Goal: Information Seeking & Learning: Learn about a topic

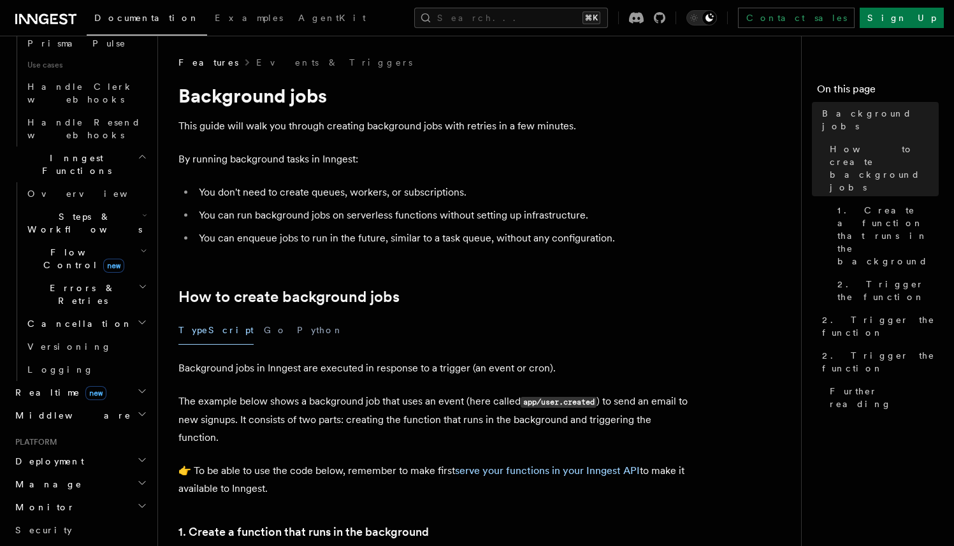
scroll to position [929, 0]
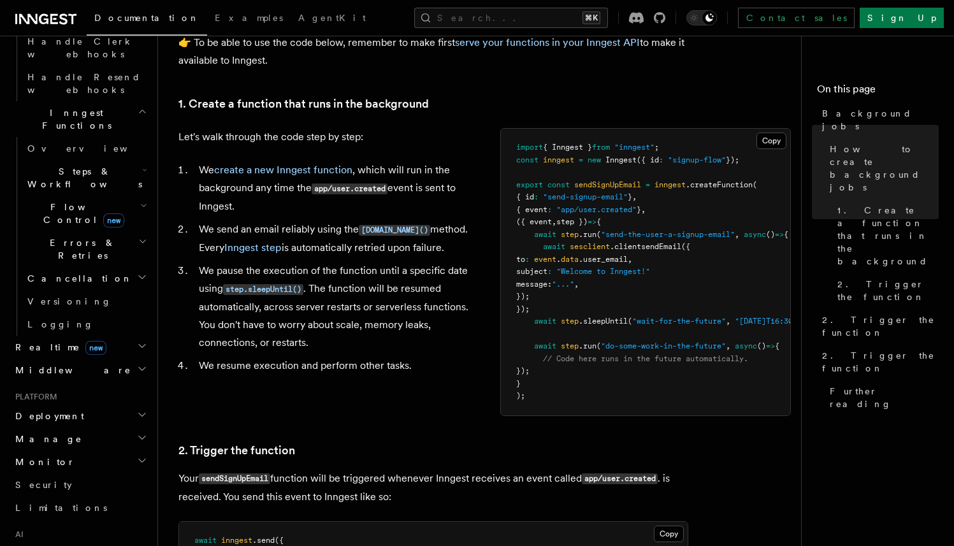
scroll to position [932, 0]
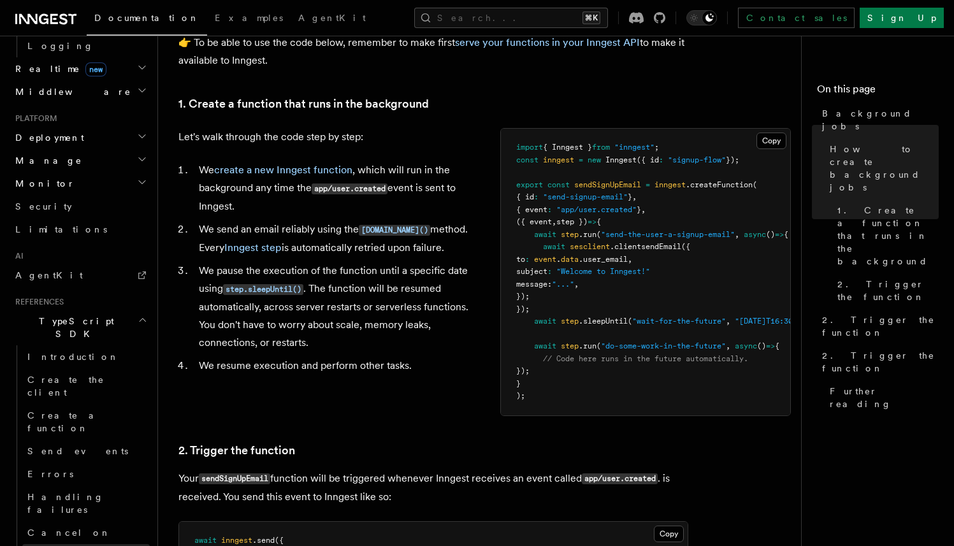
scroll to position [1212, 0]
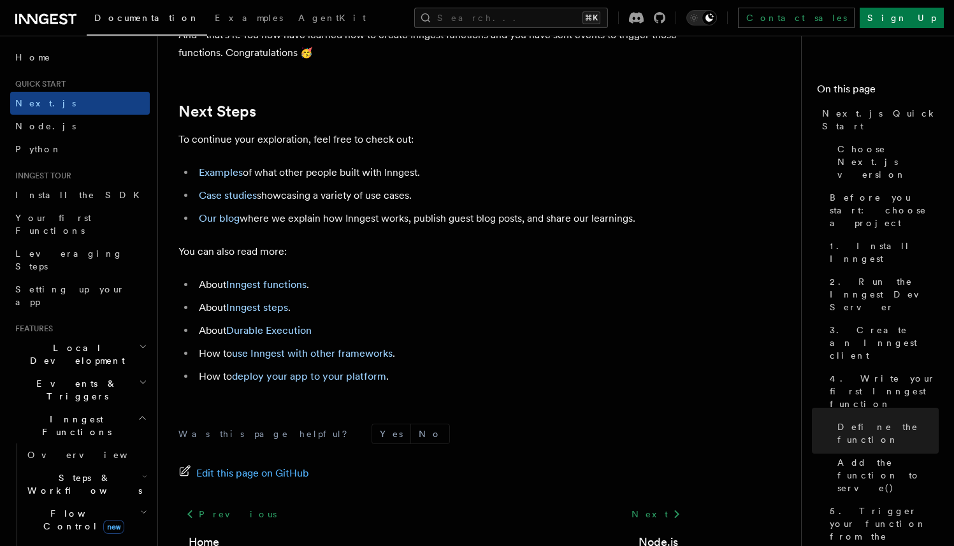
scroll to position [8043, 0]
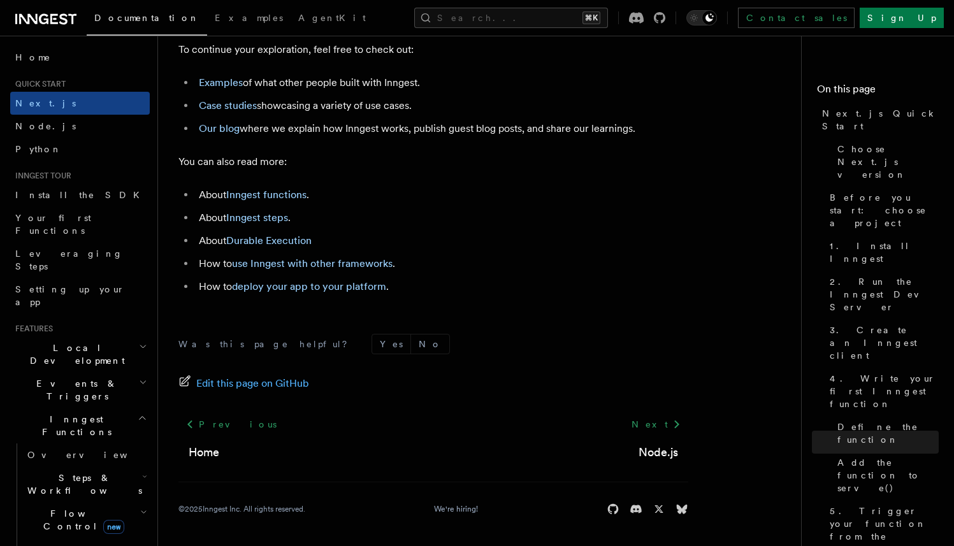
click at [112, 466] on h2 "Steps & Workflows" at bounding box center [85, 484] width 127 height 36
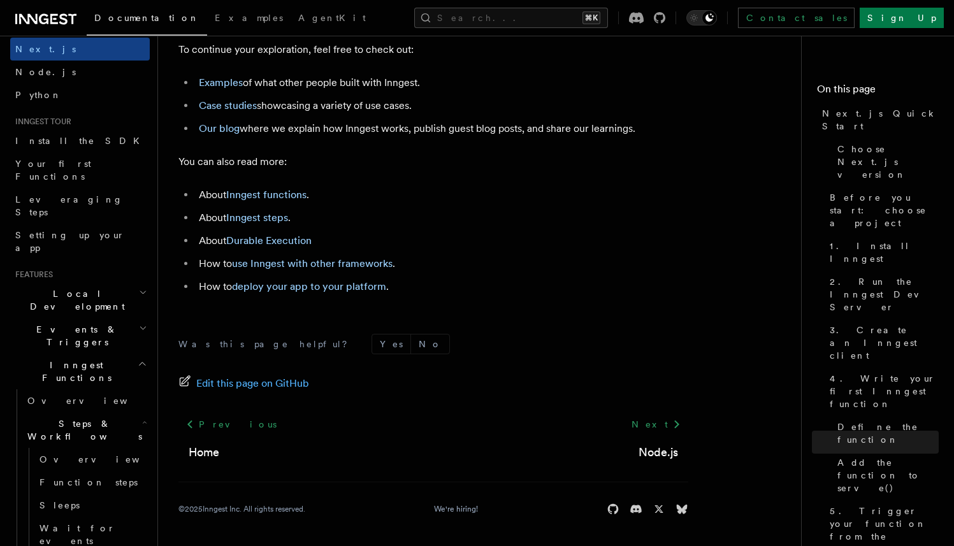
scroll to position [60, 0]
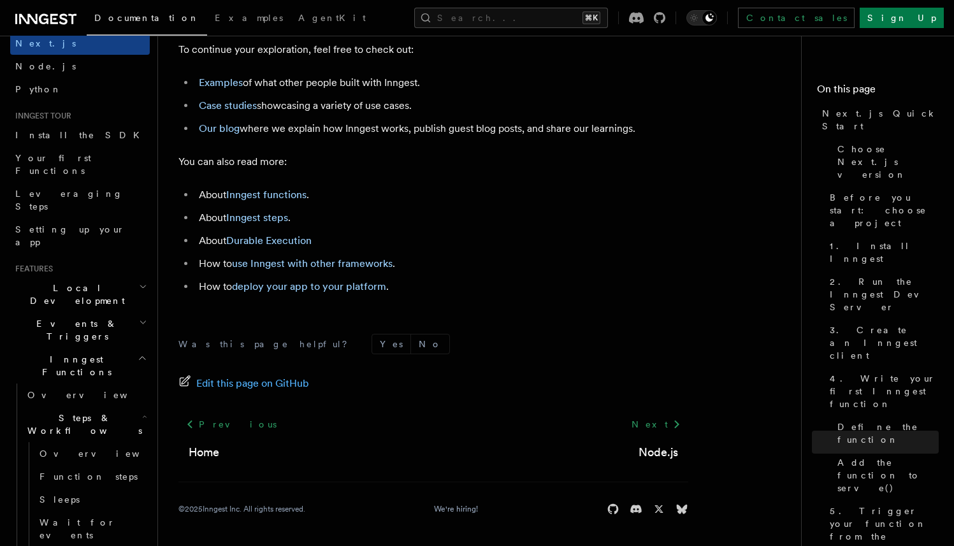
click at [91, 412] on span "Steps & Workflows" at bounding box center [82, 424] width 120 height 25
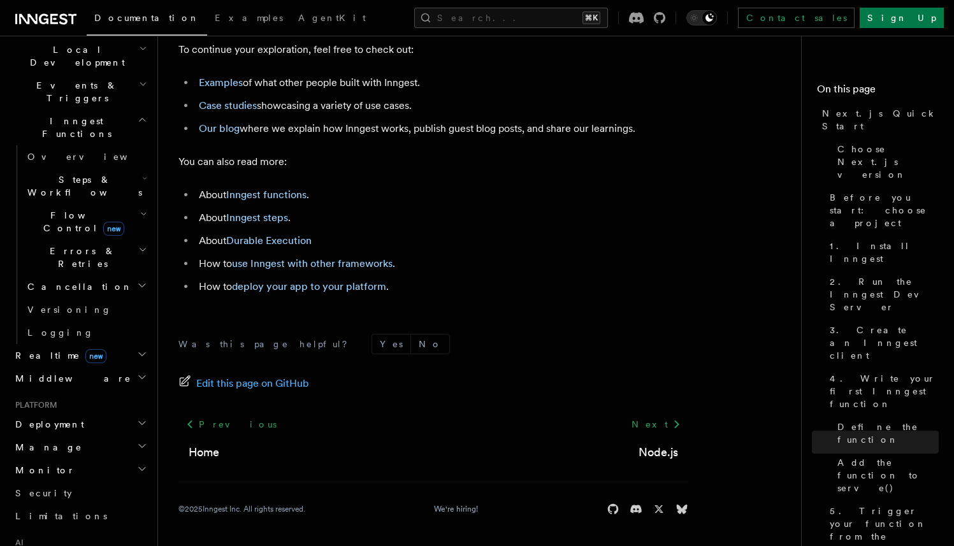
scroll to position [299, 0]
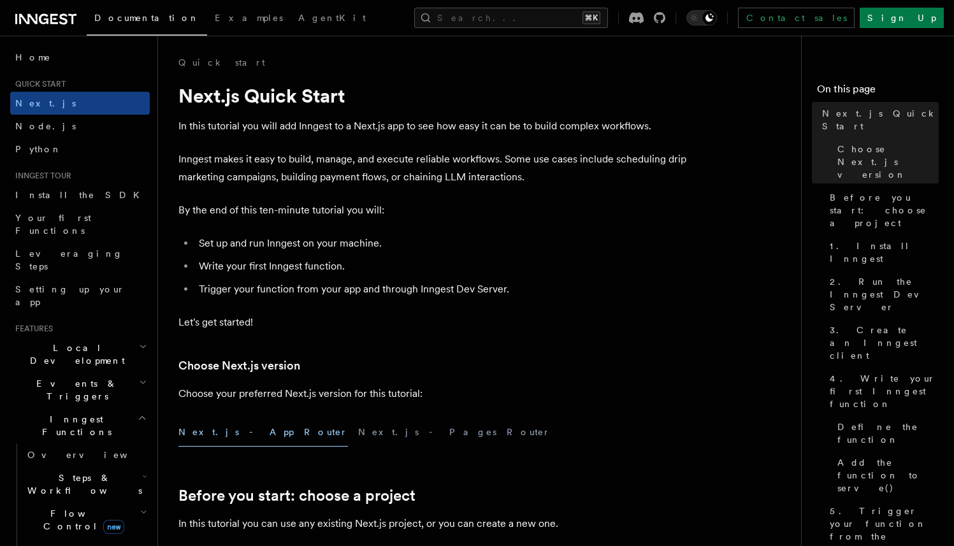
click at [417, 152] on p "Inngest makes it easy to build, manage, and execute reliable workflows. Some us…" at bounding box center [433, 168] width 510 height 36
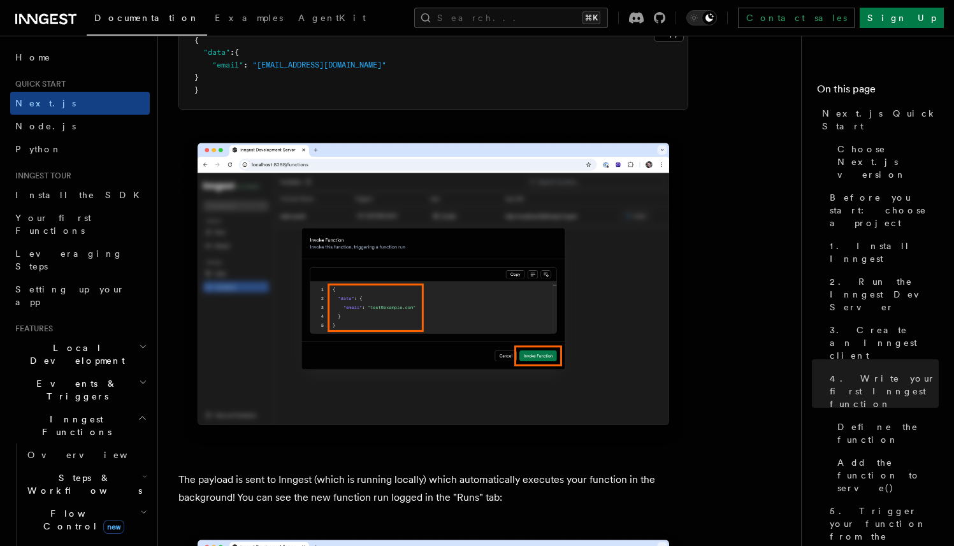
scroll to position [3922, 0]
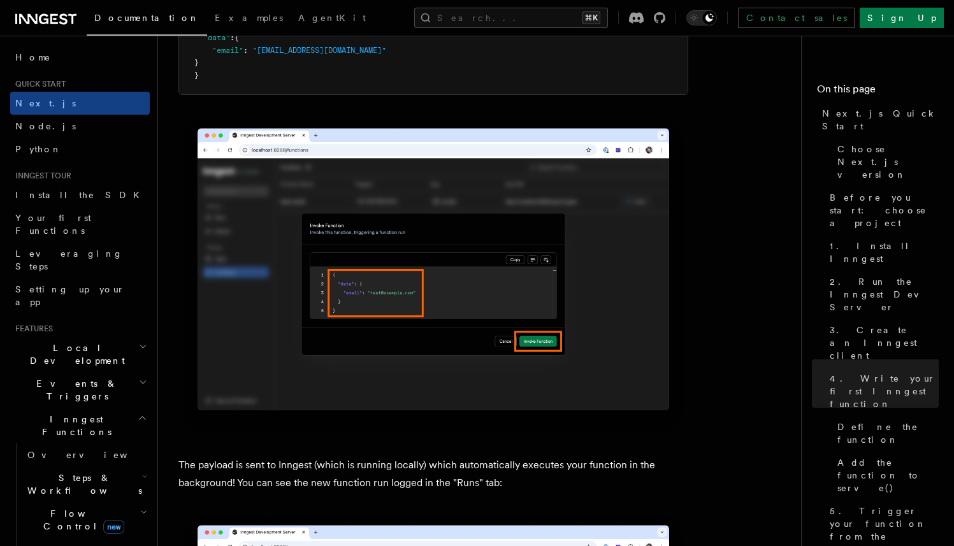
click at [46, 507] on span "Flow Control new" at bounding box center [81, 519] width 118 height 25
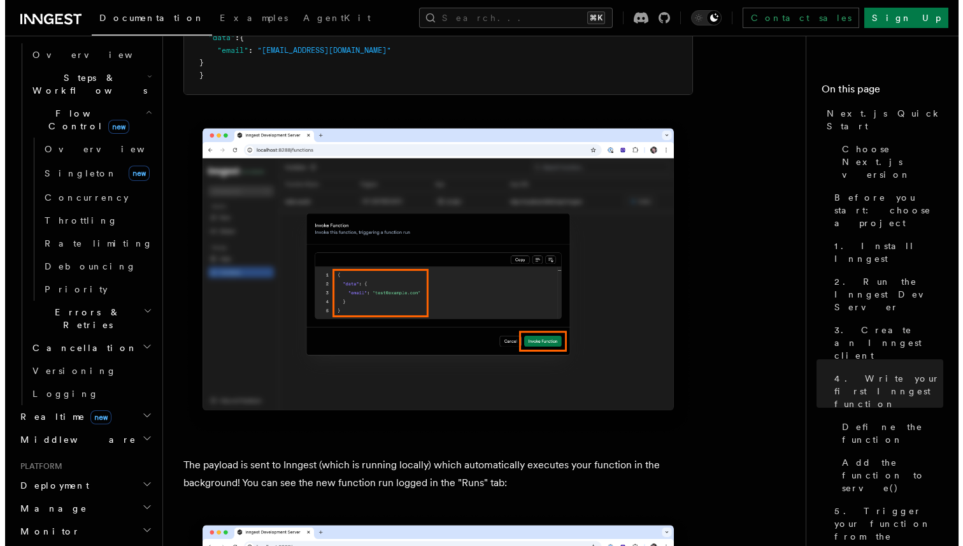
scroll to position [518, 0]
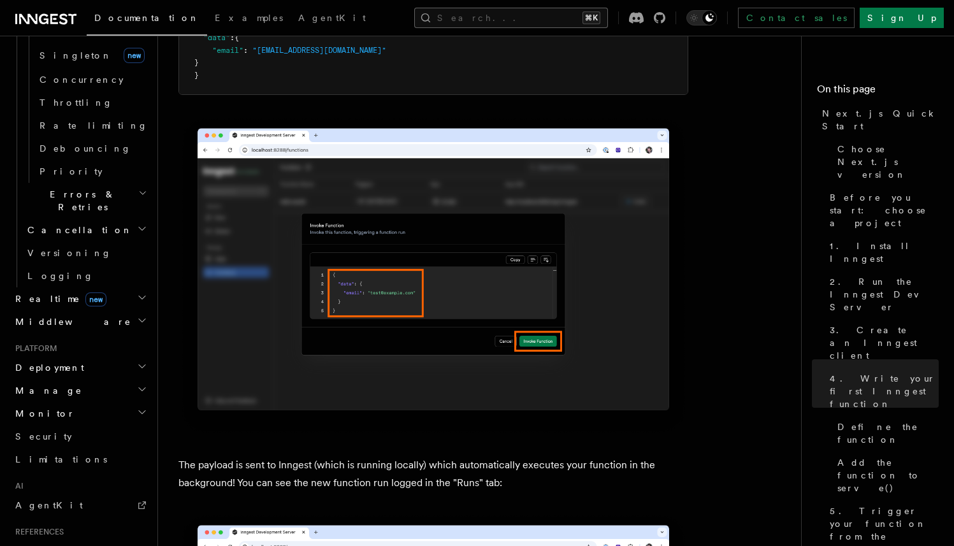
click at [607, 19] on button "Search... ⌘K" at bounding box center [511, 18] width 194 height 20
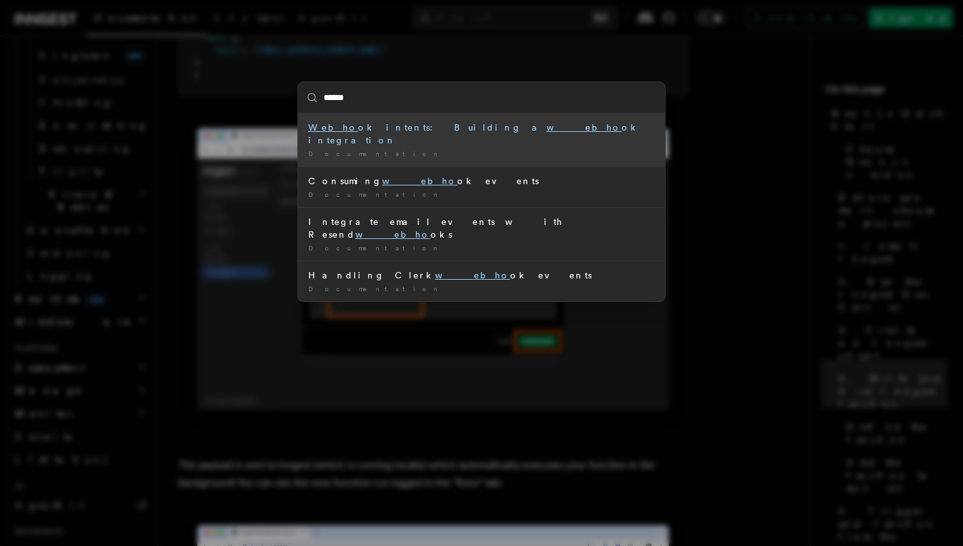
type input "*******"
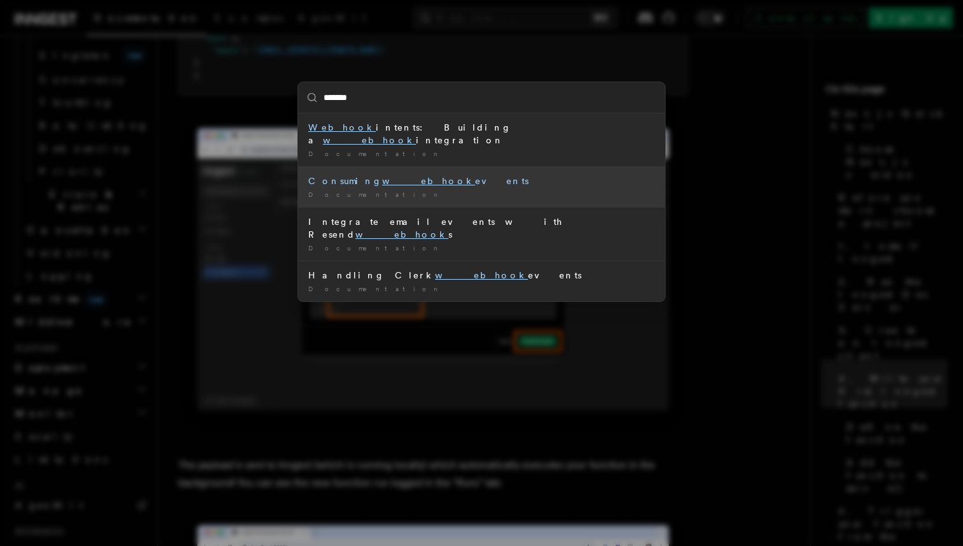
click at [487, 175] on div "Consuming webhook events" at bounding box center [481, 181] width 347 height 13
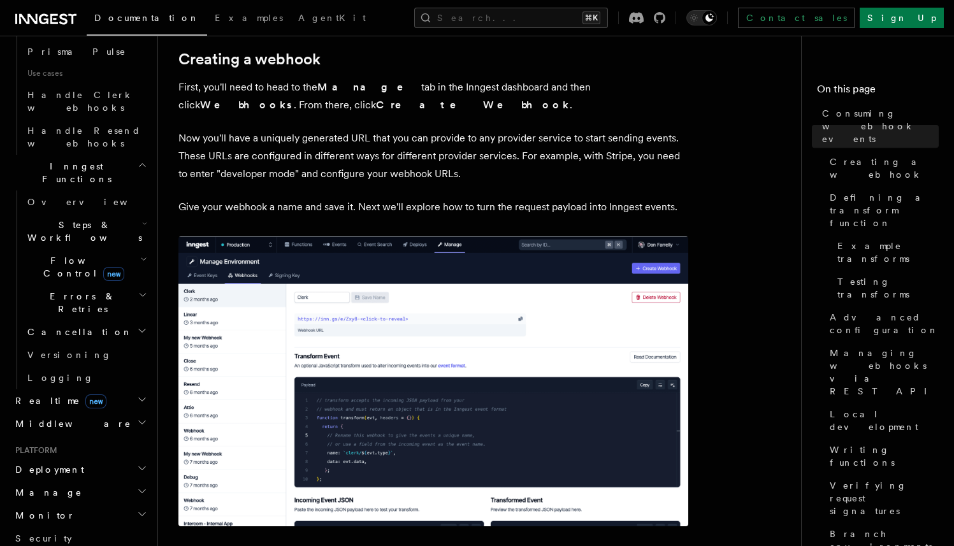
scroll to position [878, 0]
click at [46, 508] on span "Monitor" at bounding box center [42, 514] width 65 height 13
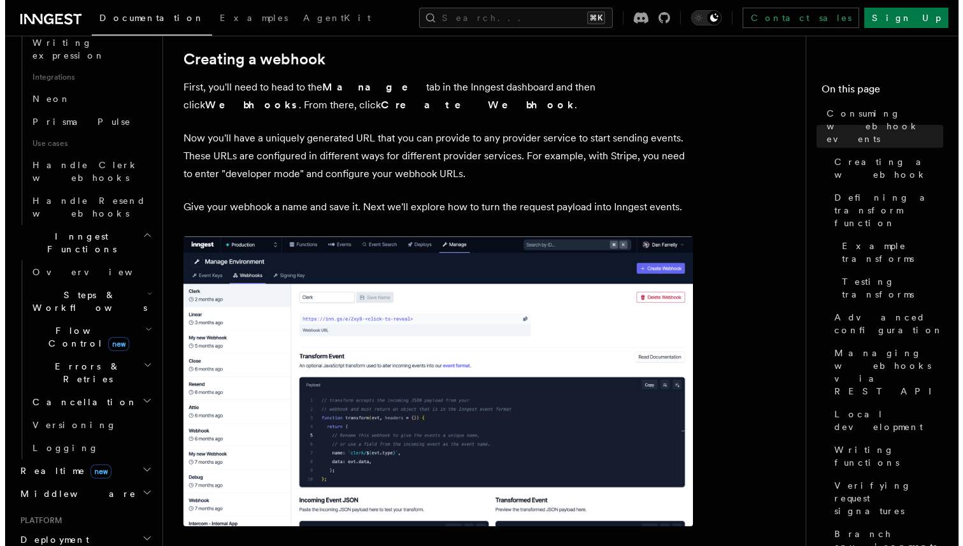
scroll to position [800, 0]
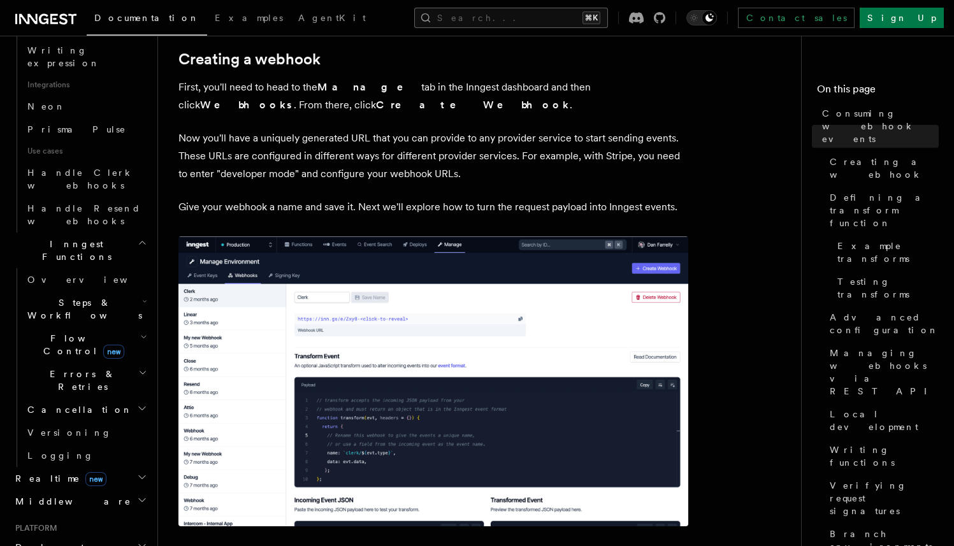
click at [579, 19] on button "Search... ⌘K" at bounding box center [511, 18] width 194 height 20
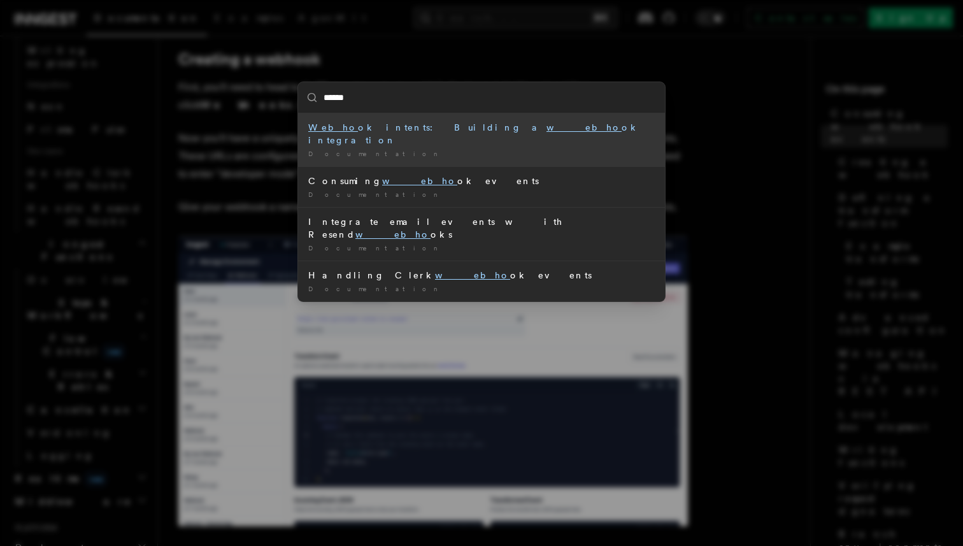
type input "*******"
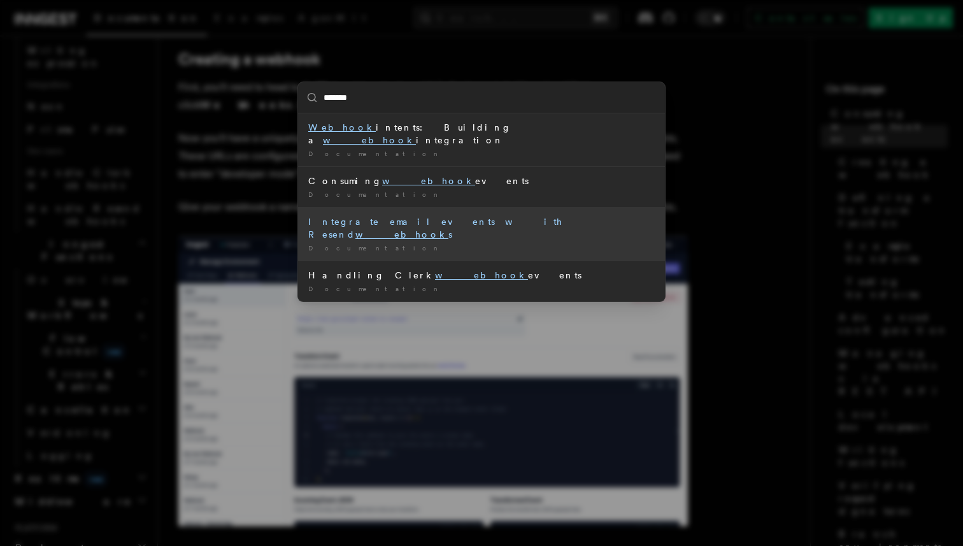
click at [508, 215] on div "Integrate email events with Resend webhook s" at bounding box center [481, 227] width 347 height 25
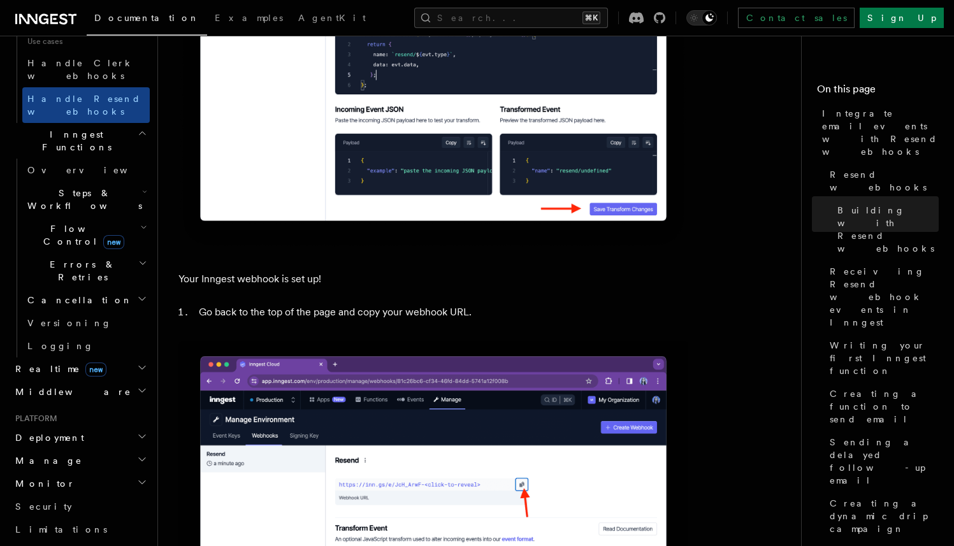
scroll to position [970, 0]
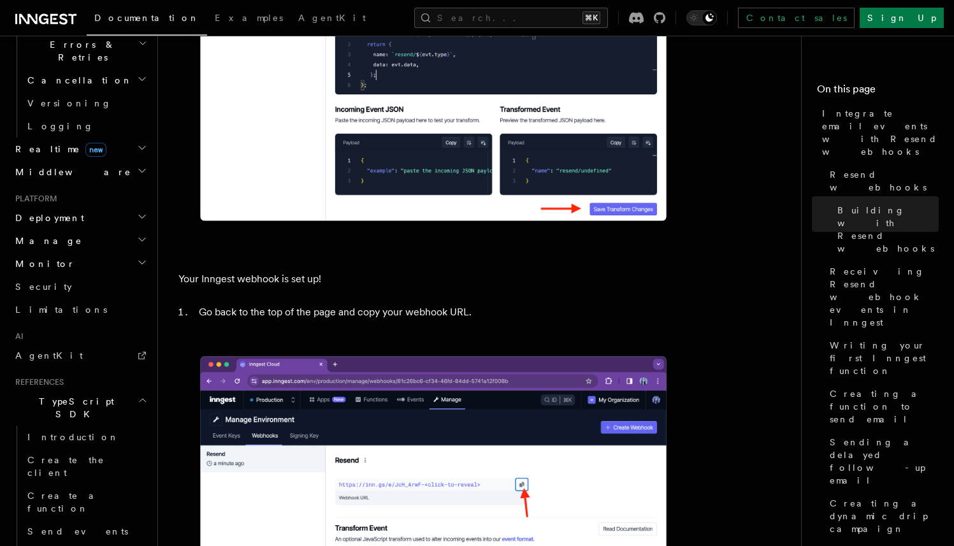
scroll to position [1119, 0]
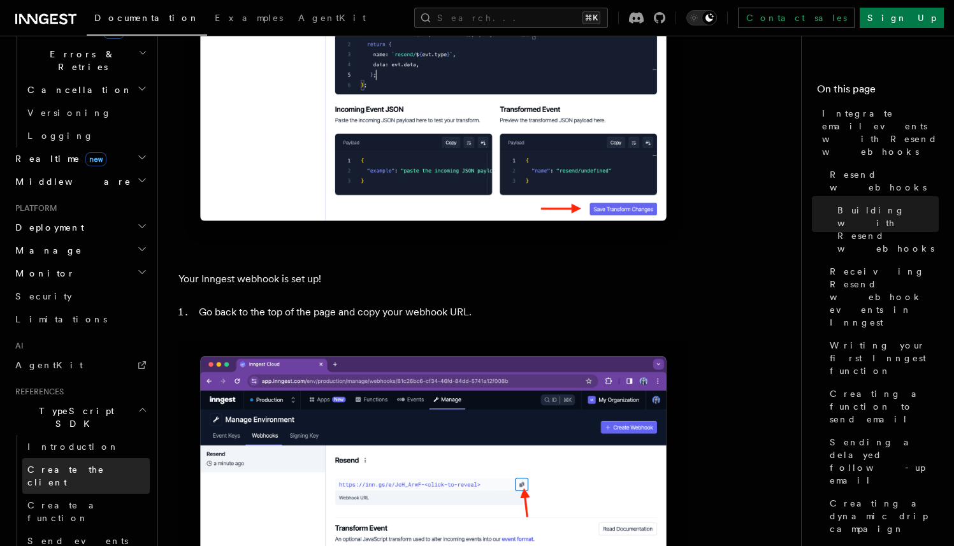
click at [89, 463] on span "Create the client" at bounding box center [88, 475] width 122 height 25
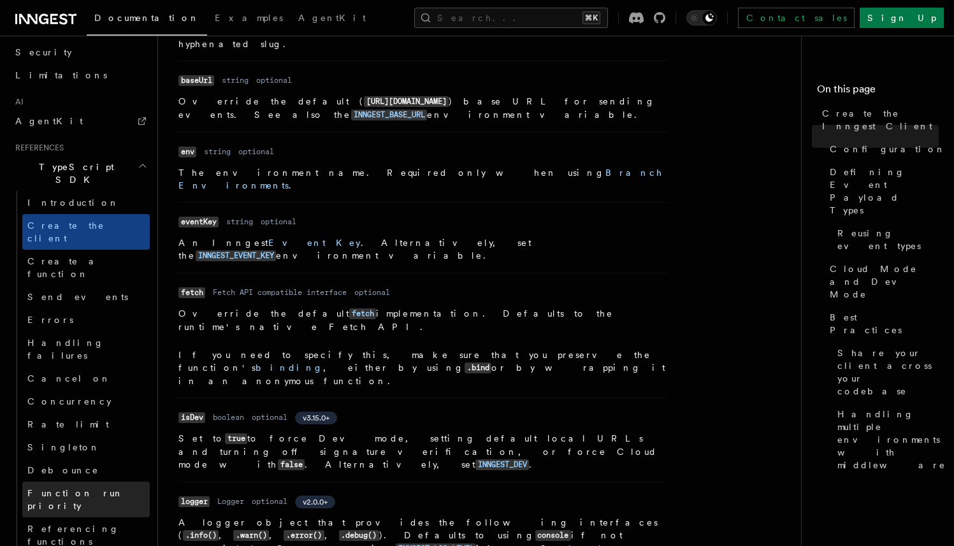
scroll to position [714, 0]
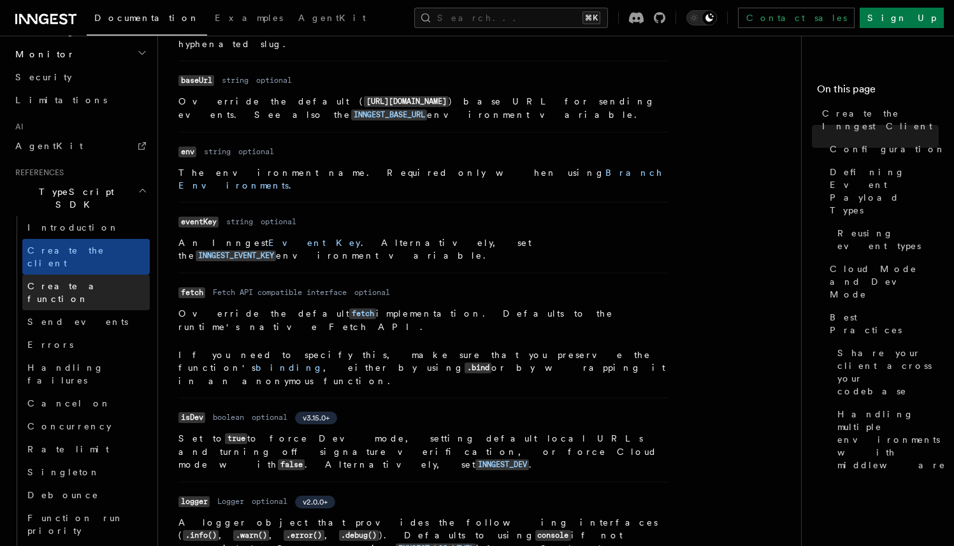
click at [66, 281] on span "Create a function" at bounding box center [65, 292] width 76 height 23
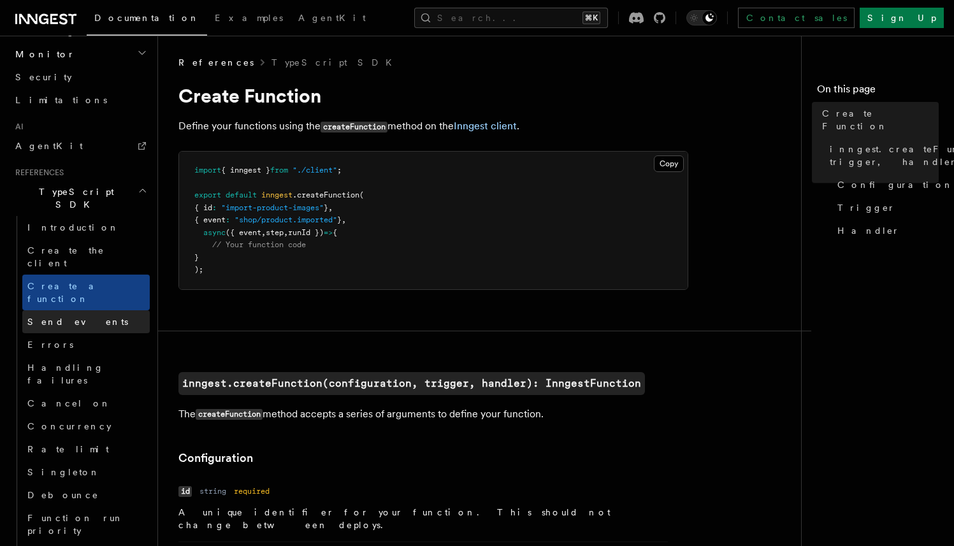
click at [66, 310] on link "Send events" at bounding box center [85, 321] width 127 height 23
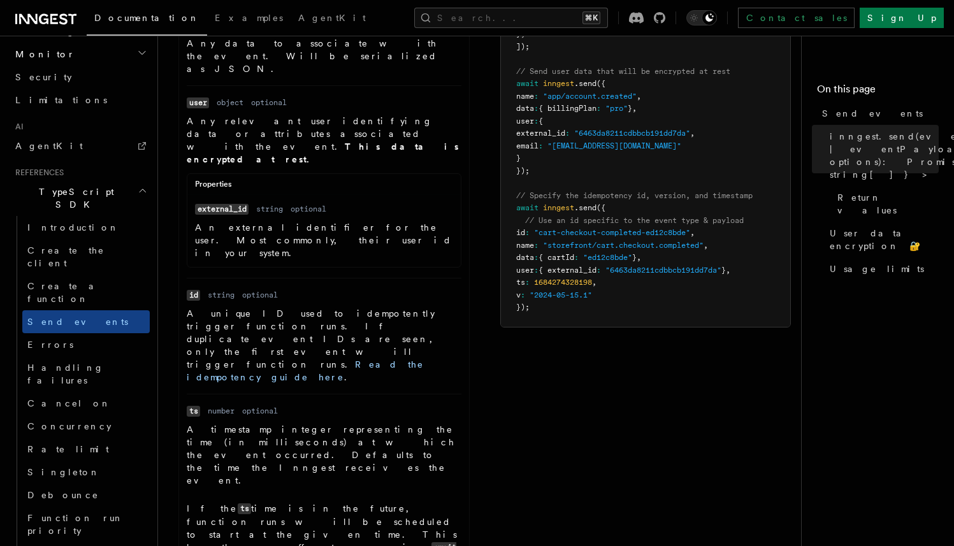
scroll to position [683, 0]
click at [100, 356] on link "Handling failures" at bounding box center [85, 374] width 127 height 36
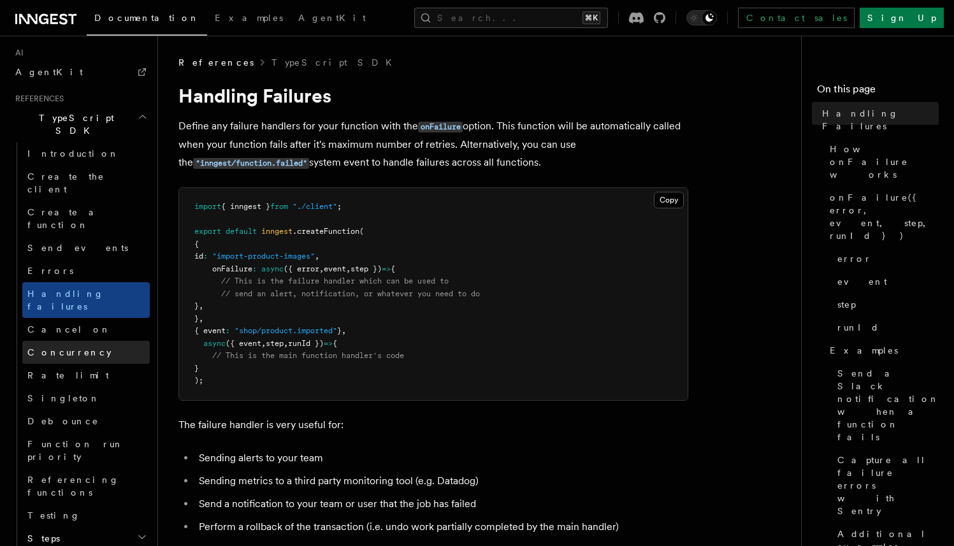
scroll to position [806, 0]
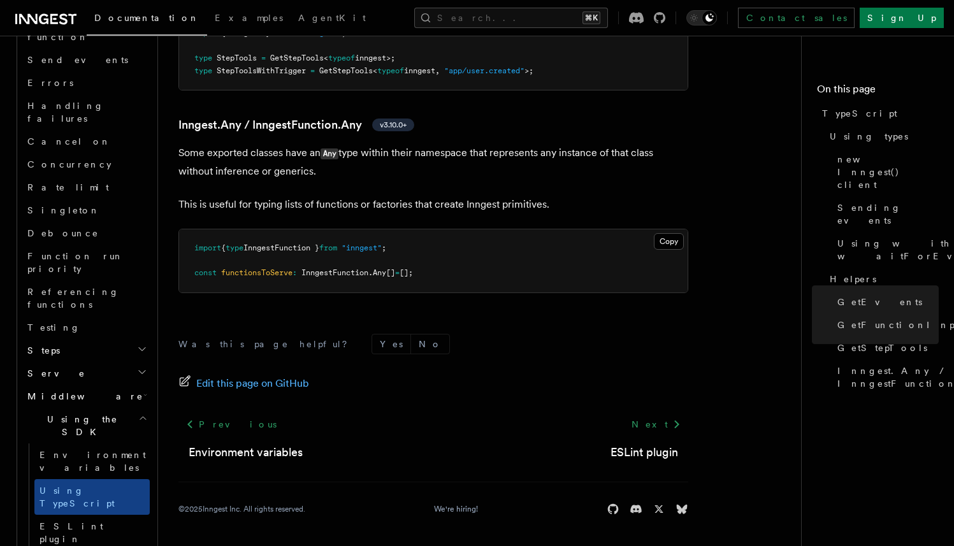
scroll to position [978, 0]
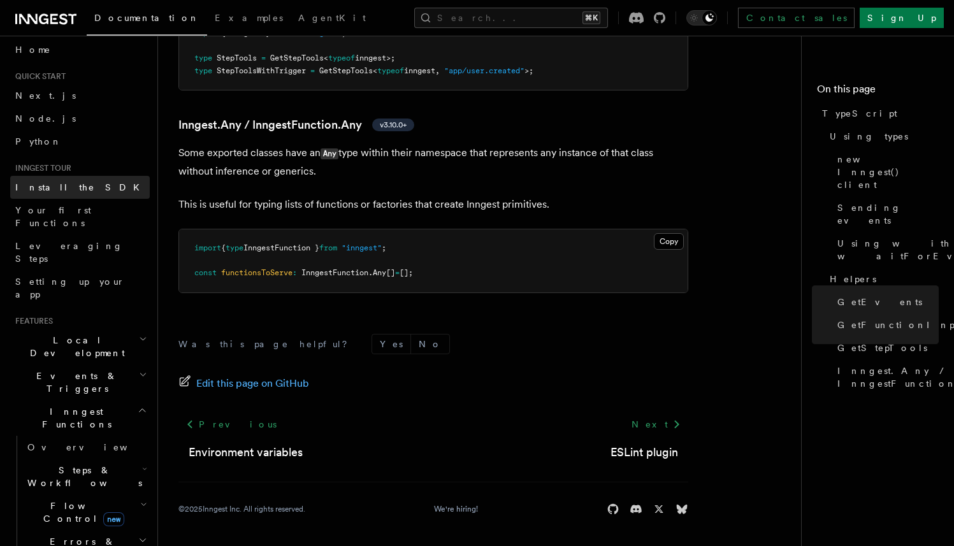
scroll to position [0, 0]
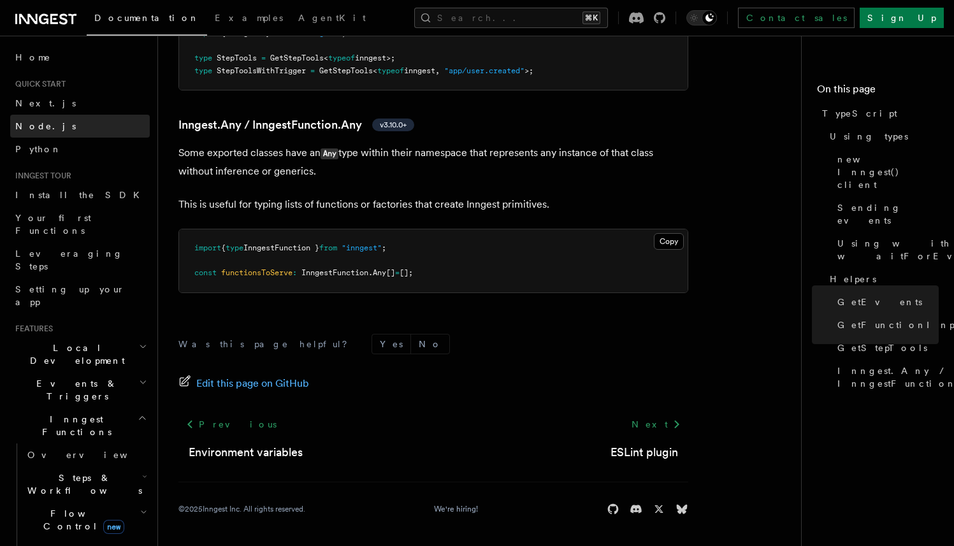
click at [62, 124] on link "Node.js" at bounding box center [80, 126] width 140 height 23
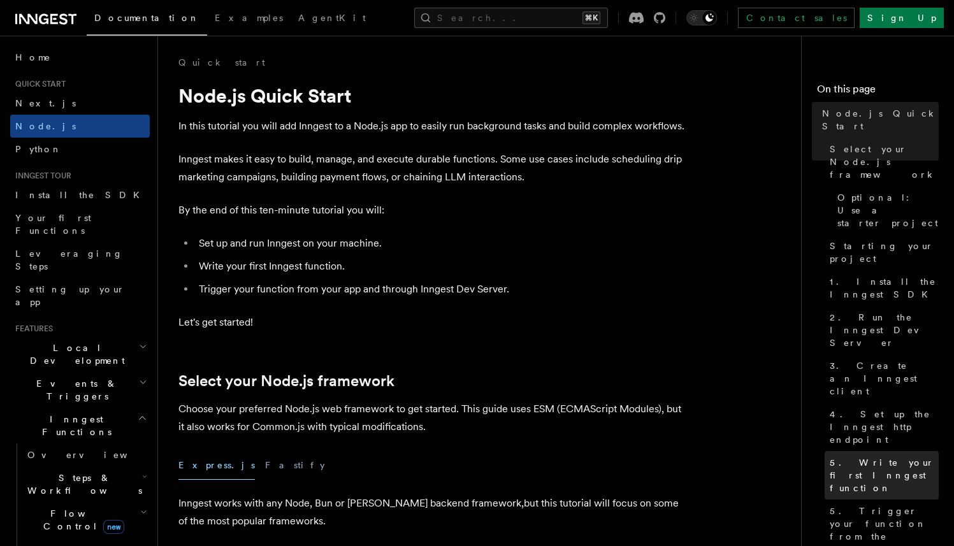
click at [867, 456] on span "5. Write your first Inngest function" at bounding box center [884, 475] width 109 height 38
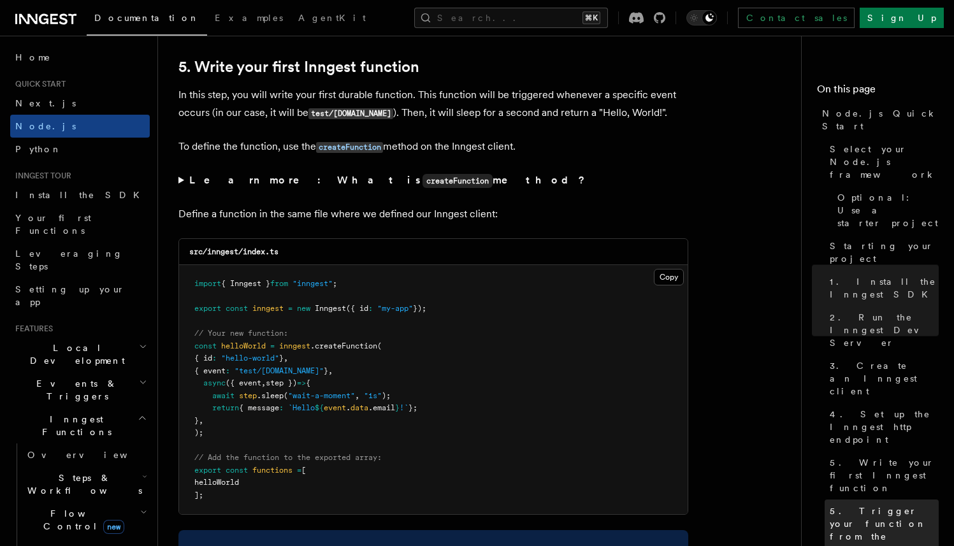
click at [856, 505] on span "5. Trigger your function from the Inngest Dev Server UI" at bounding box center [884, 537] width 109 height 64
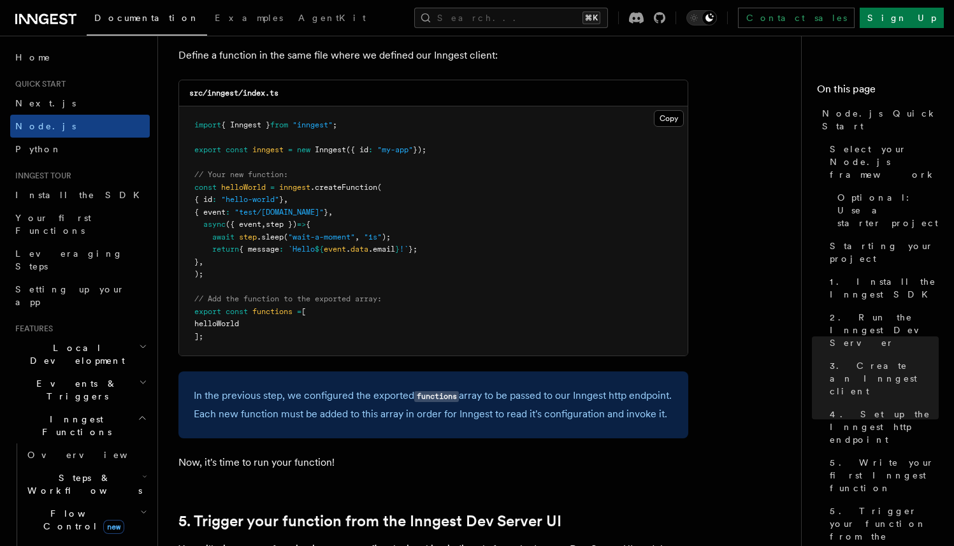
scroll to position [2525, 0]
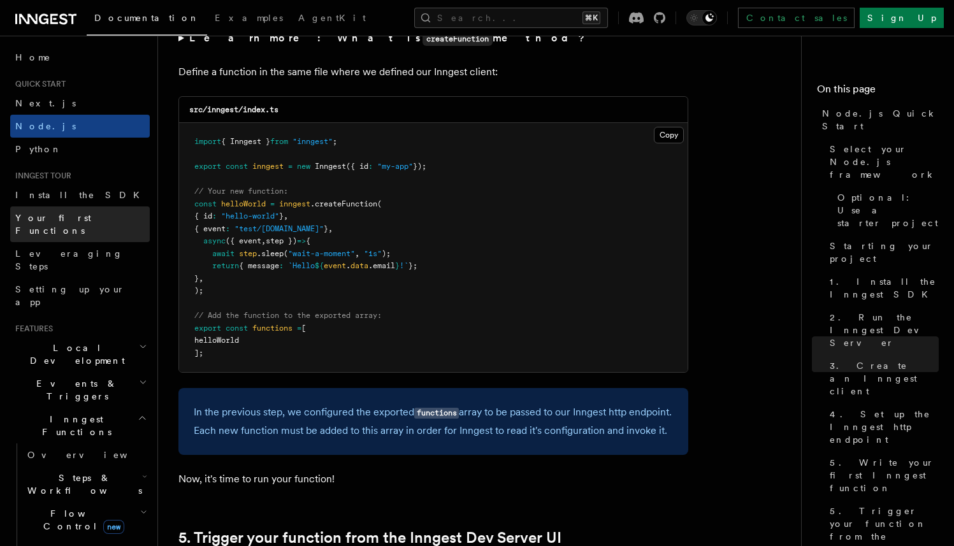
click at [106, 218] on link "Your first Functions" at bounding box center [80, 224] width 140 height 36
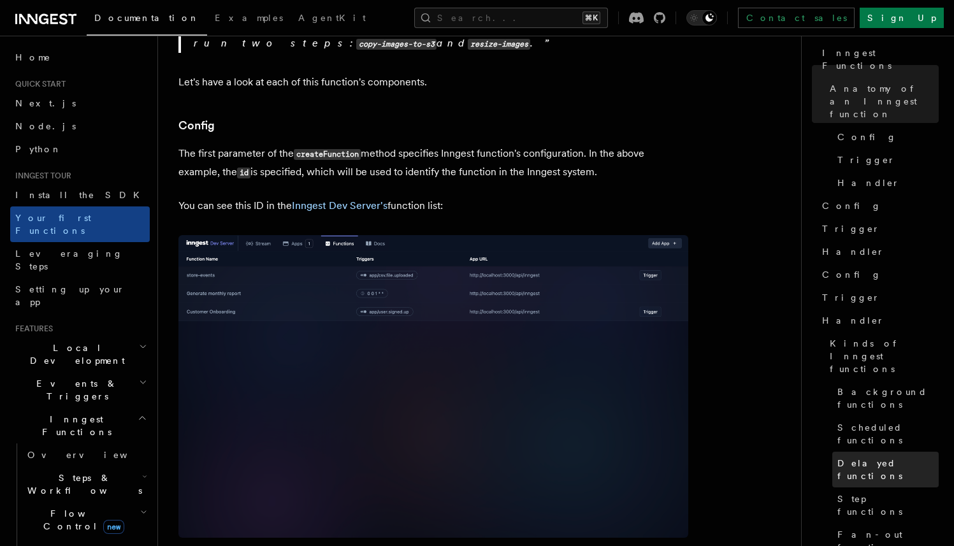
scroll to position [842, 0]
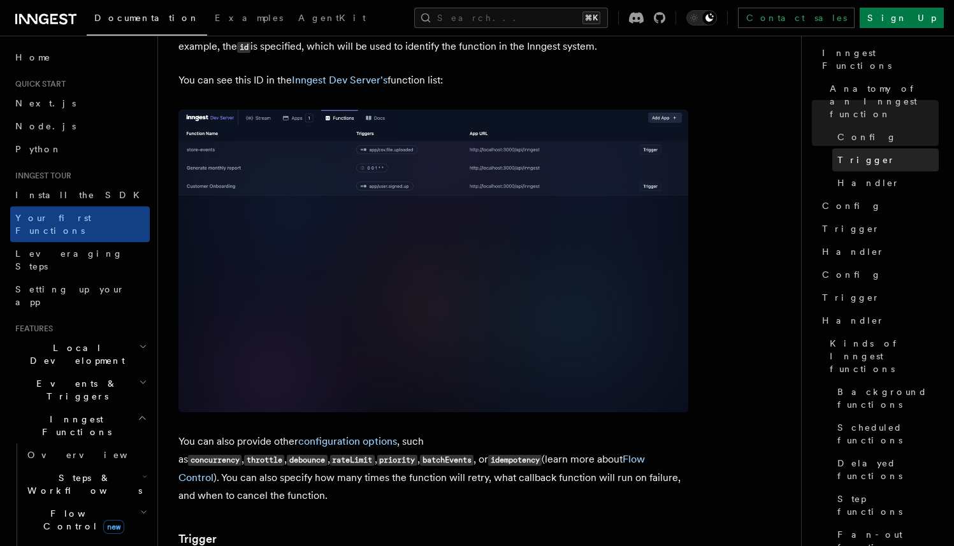
click at [863, 154] on span "Trigger" at bounding box center [866, 160] width 58 height 13
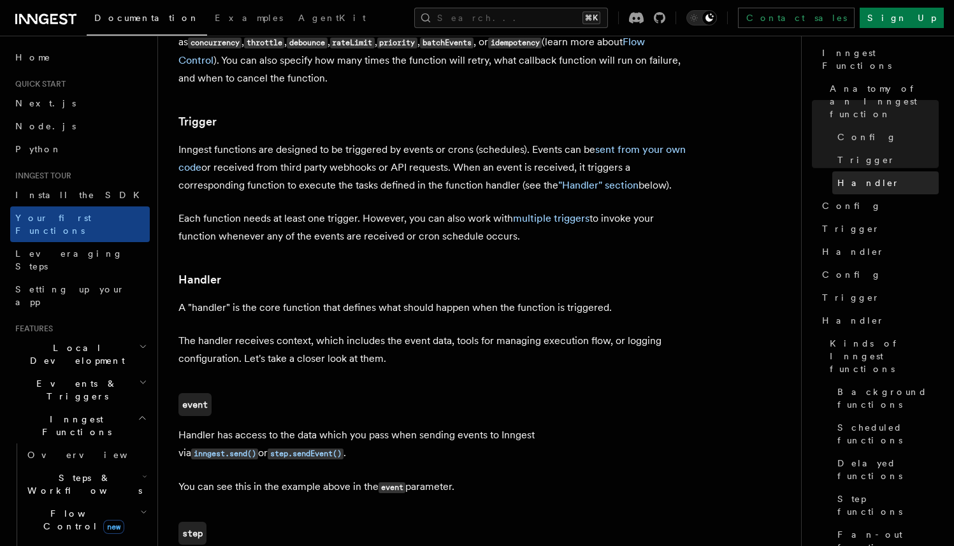
click at [858, 176] on span "Handler" at bounding box center [868, 182] width 62 height 13
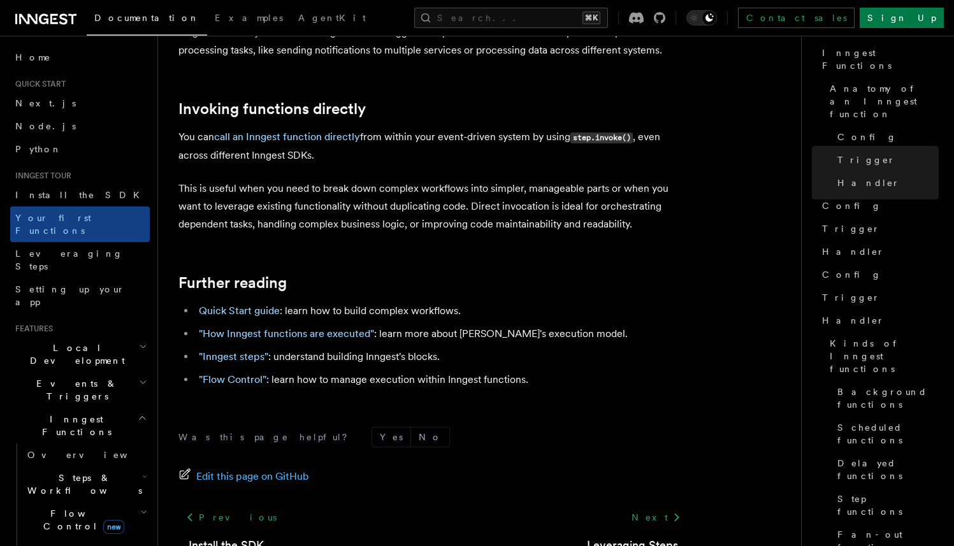
scroll to position [2580, 0]
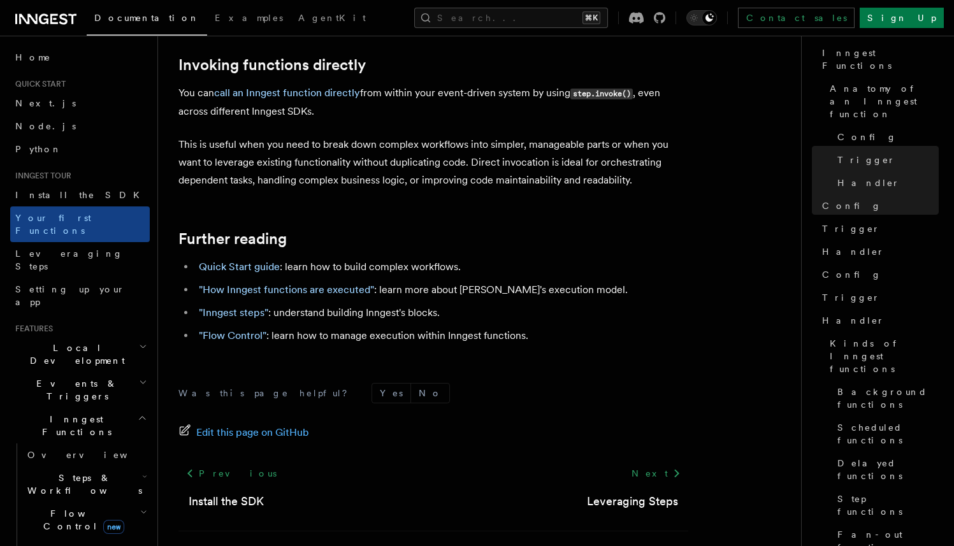
click at [95, 408] on h2 "Inngest Functions" at bounding box center [80, 426] width 140 height 36
click at [98, 443] on h2 "Realtime new" at bounding box center [80, 454] width 140 height 23
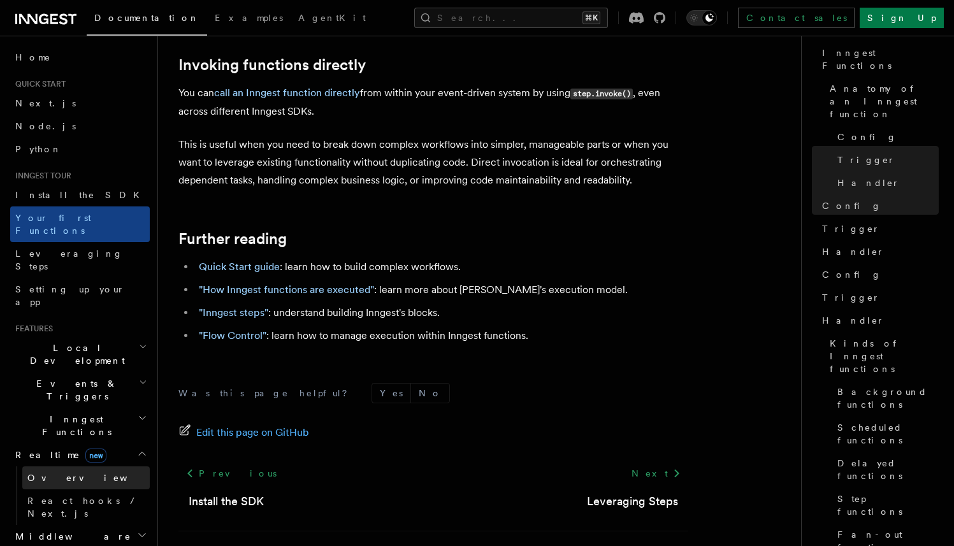
click at [85, 466] on link "Overview" at bounding box center [85, 477] width 127 height 23
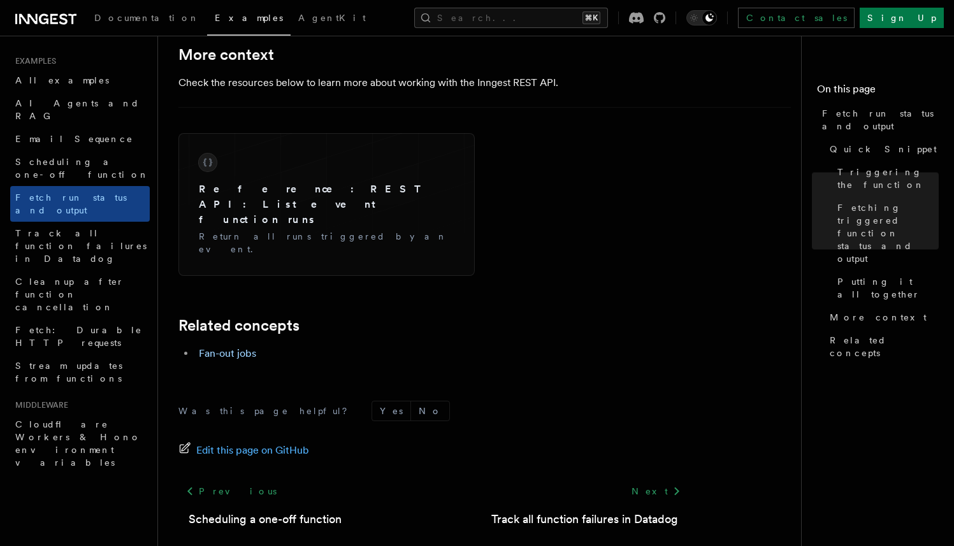
scroll to position [2024, 0]
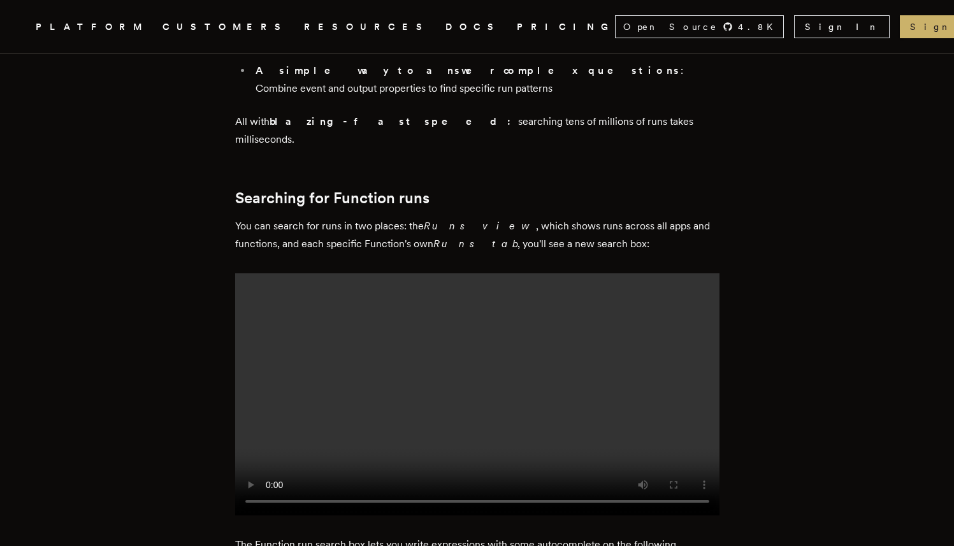
scroll to position [829, 0]
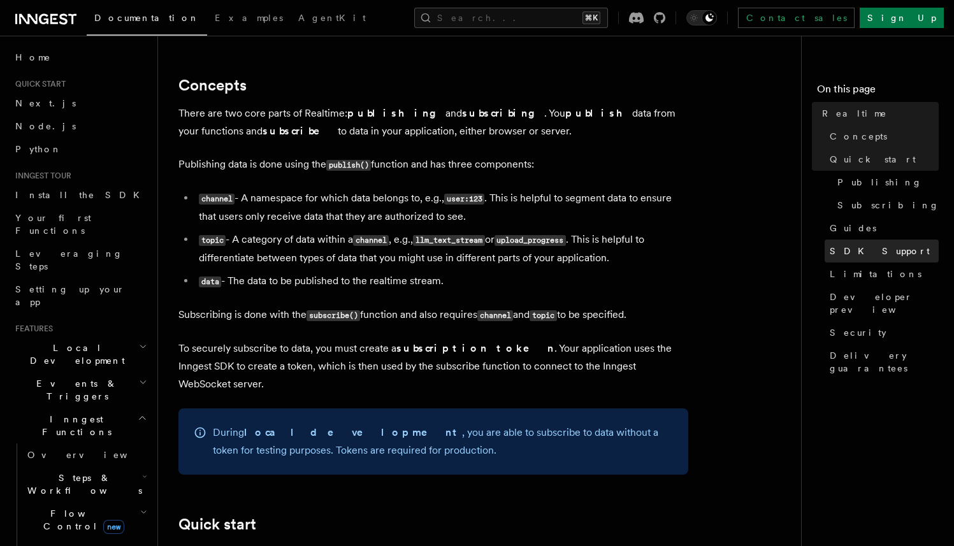
click at [874, 249] on span "SDK Support" at bounding box center [880, 251] width 100 height 13
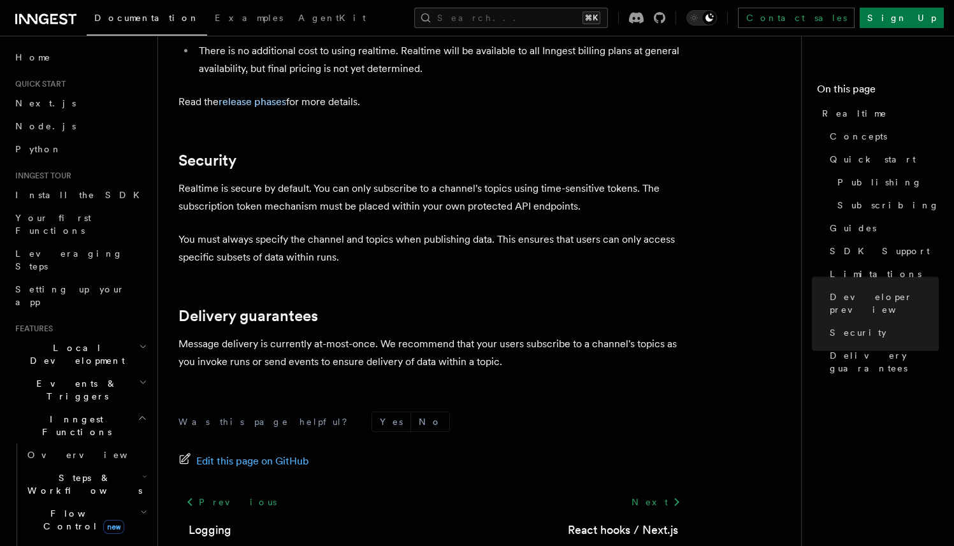
scroll to position [3593, 0]
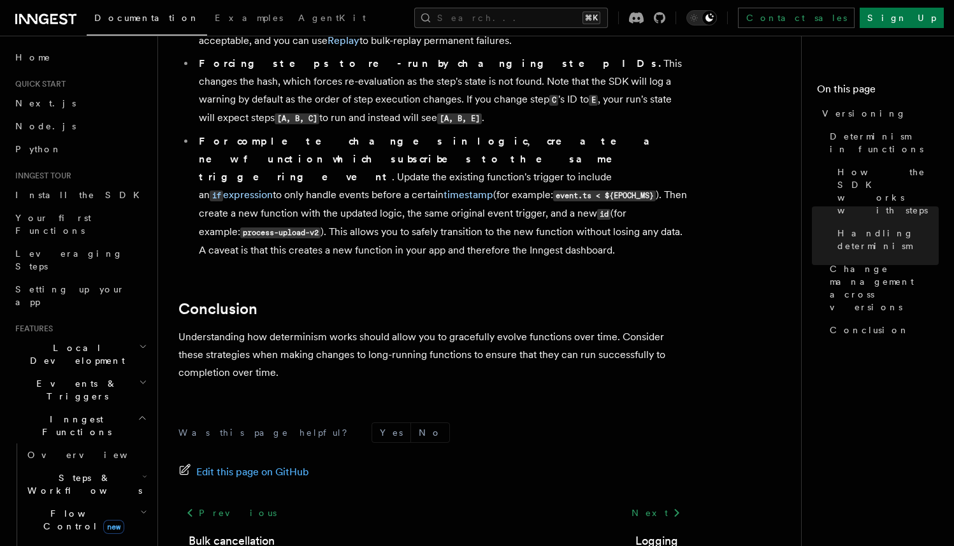
scroll to position [1042, 0]
